Goal: Task Accomplishment & Management: Manage account settings

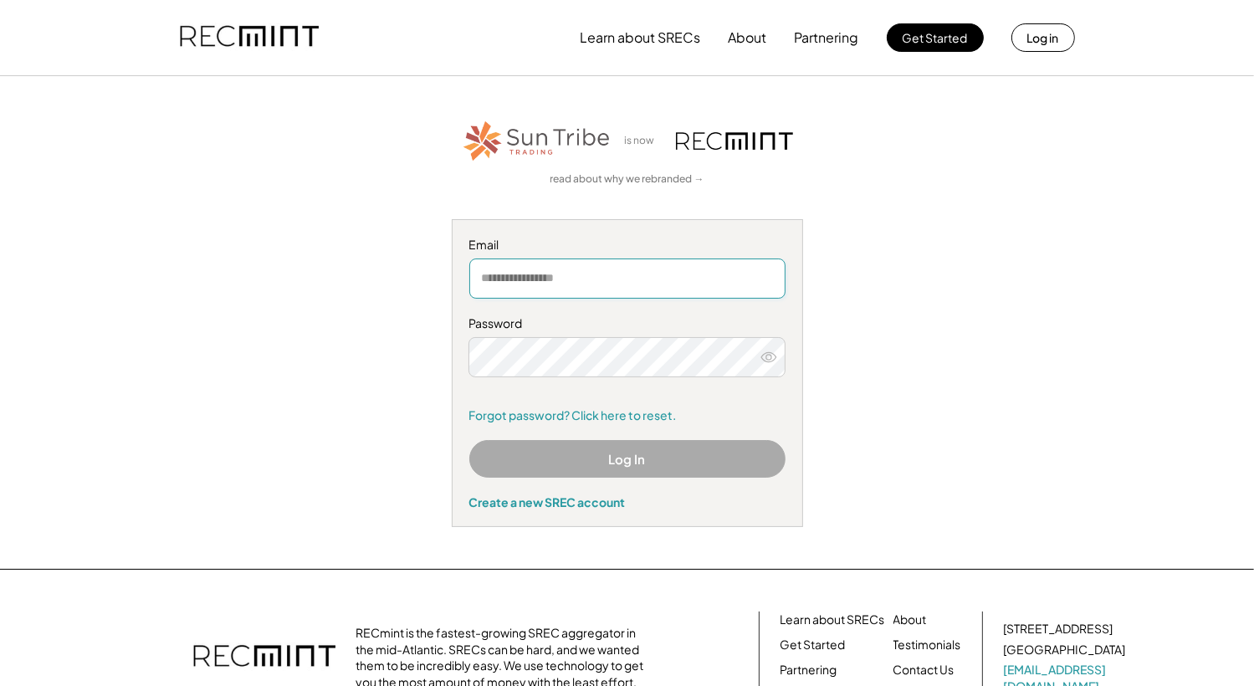
click at [542, 274] on input "email" at bounding box center [627, 279] width 316 height 40
type input "**********"
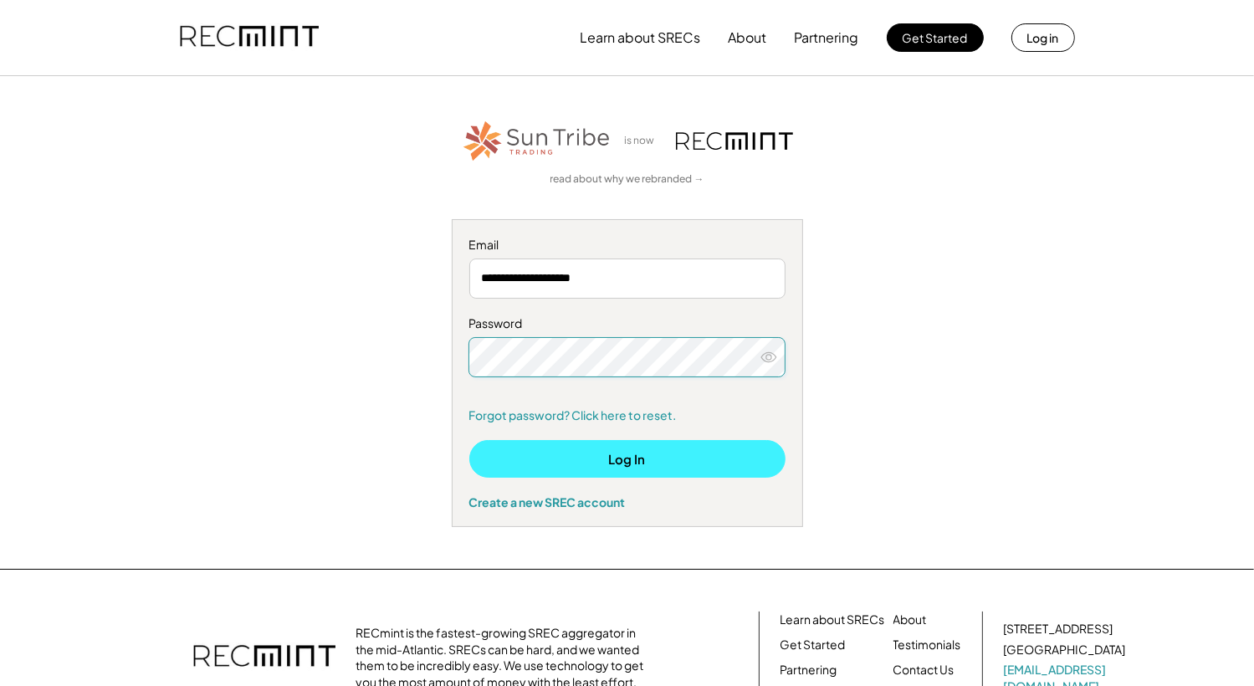
click at [558, 453] on button "Log In" at bounding box center [627, 459] width 316 height 38
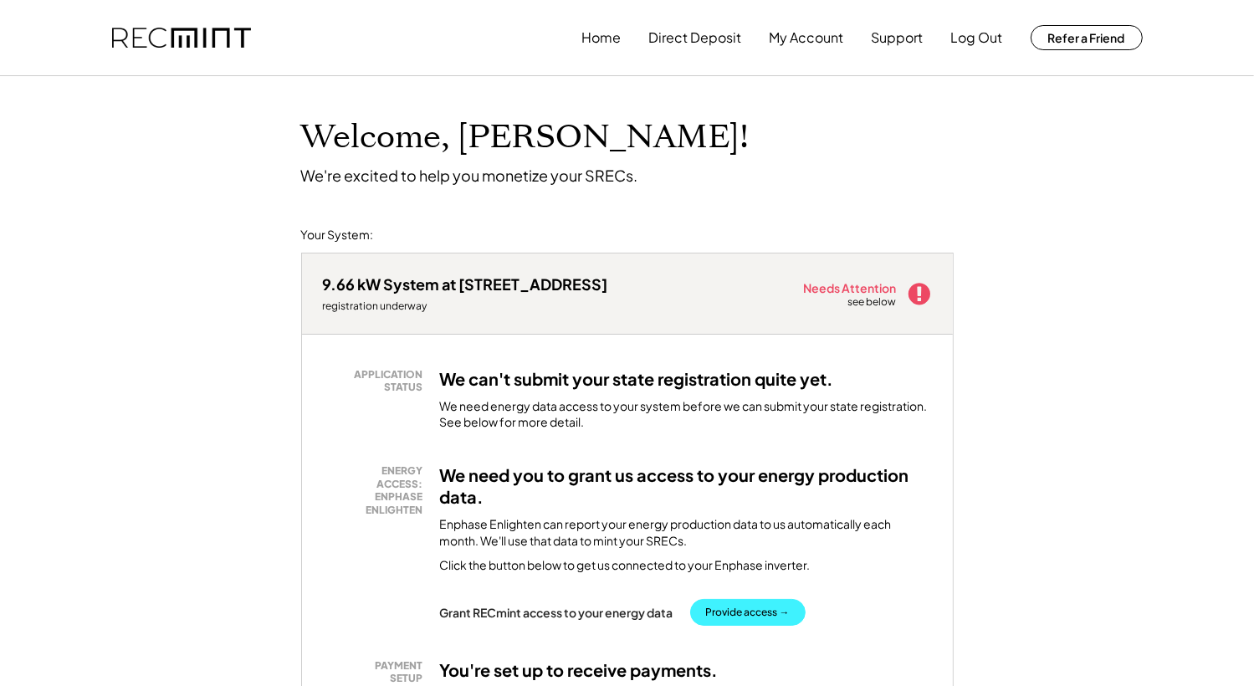
click at [742, 614] on button "Provide access →" at bounding box center [747, 612] width 115 height 27
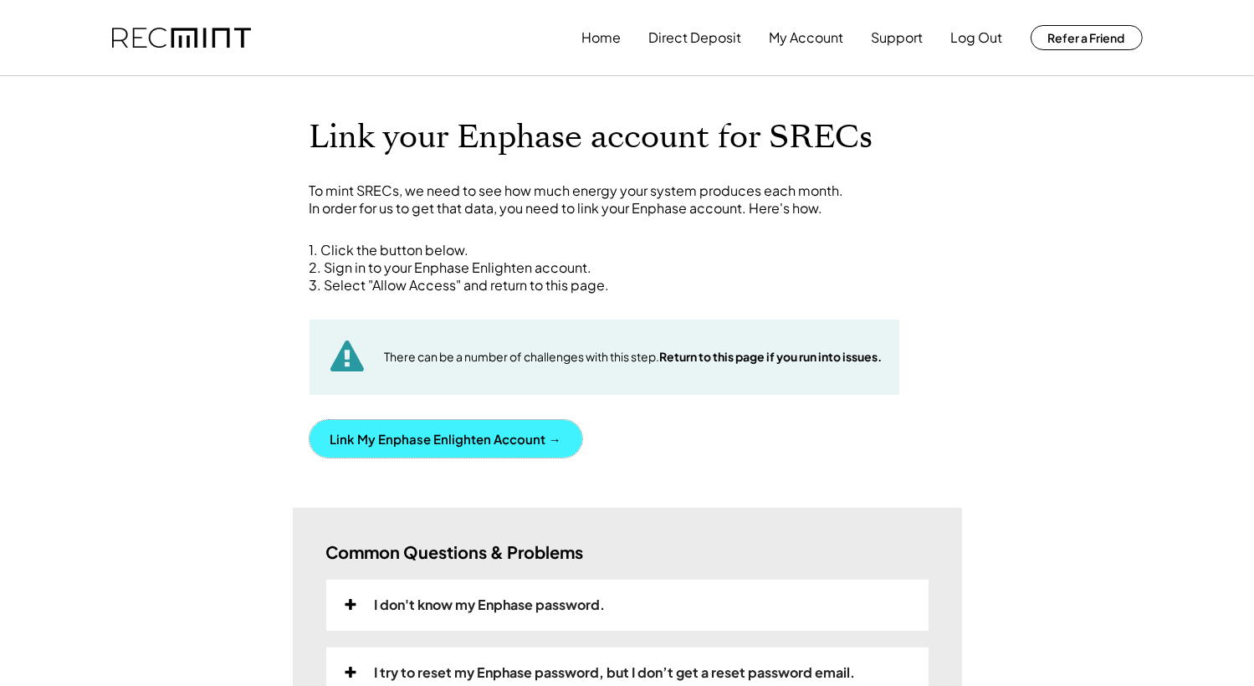
click at [517, 429] on button "Link My Enphase Enlighten Account →" at bounding box center [446, 439] width 273 height 38
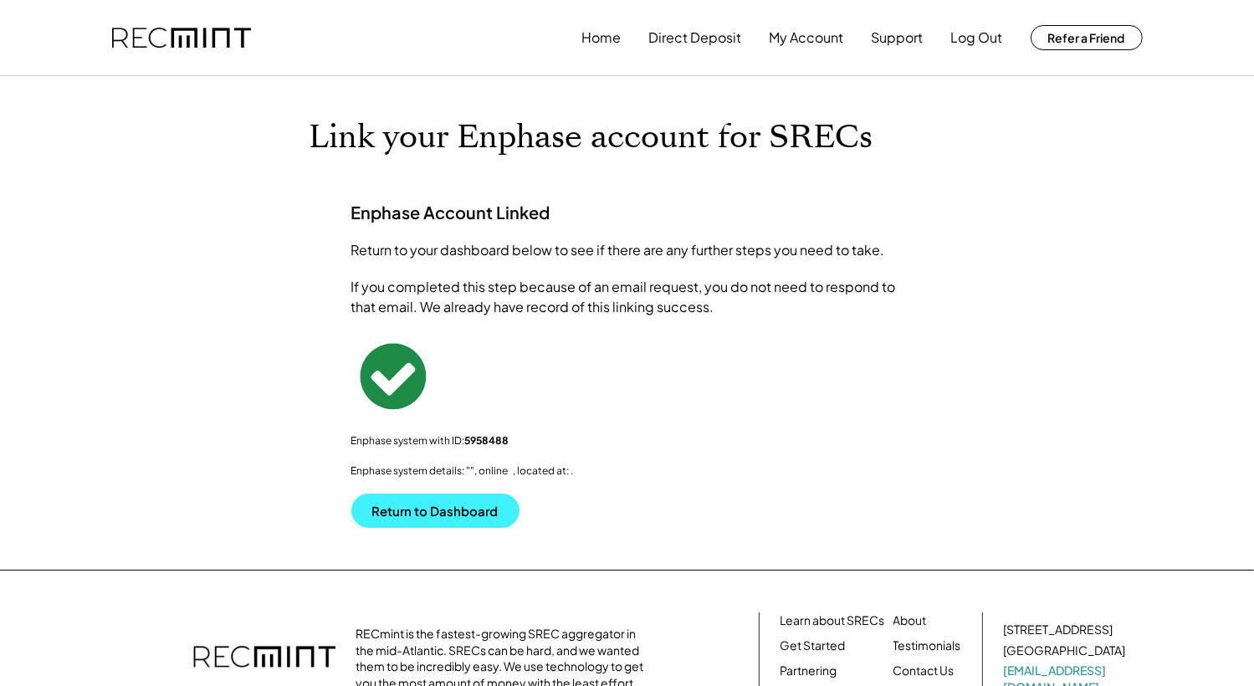
click at [425, 508] on button "Return to Dashboard" at bounding box center [435, 511] width 168 height 34
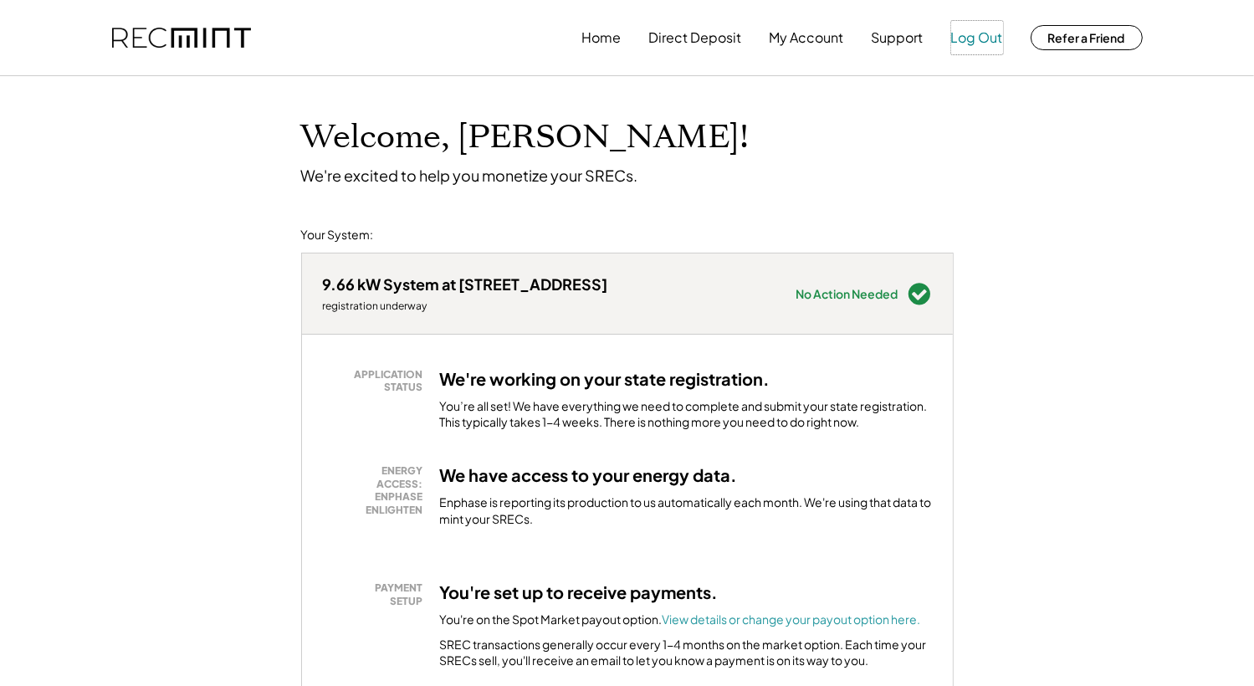
click at [956, 46] on button "Log Out" at bounding box center [977, 37] width 52 height 33
